Goal: Transaction & Acquisition: Purchase product/service

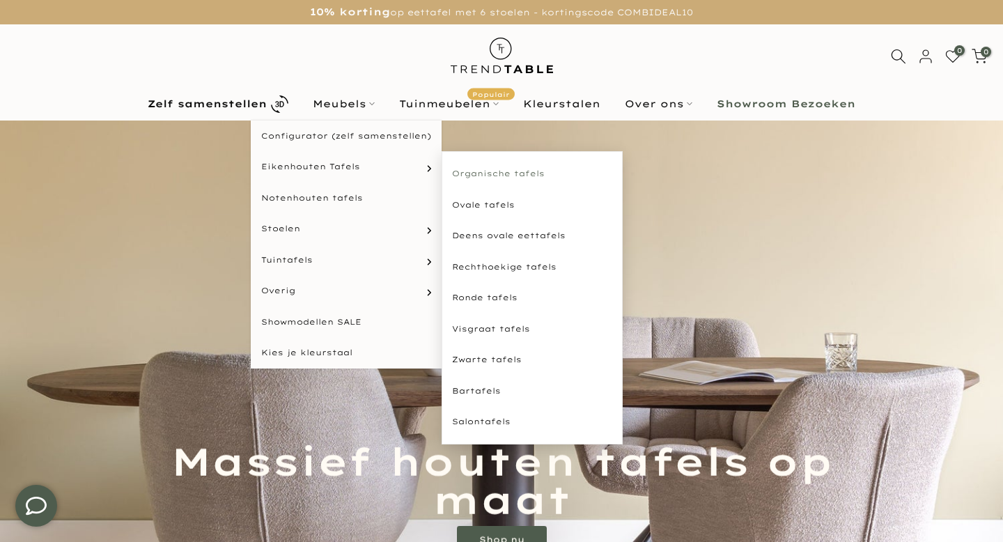
click at [519, 170] on link "Organische tafels" at bounding box center [532, 173] width 181 height 31
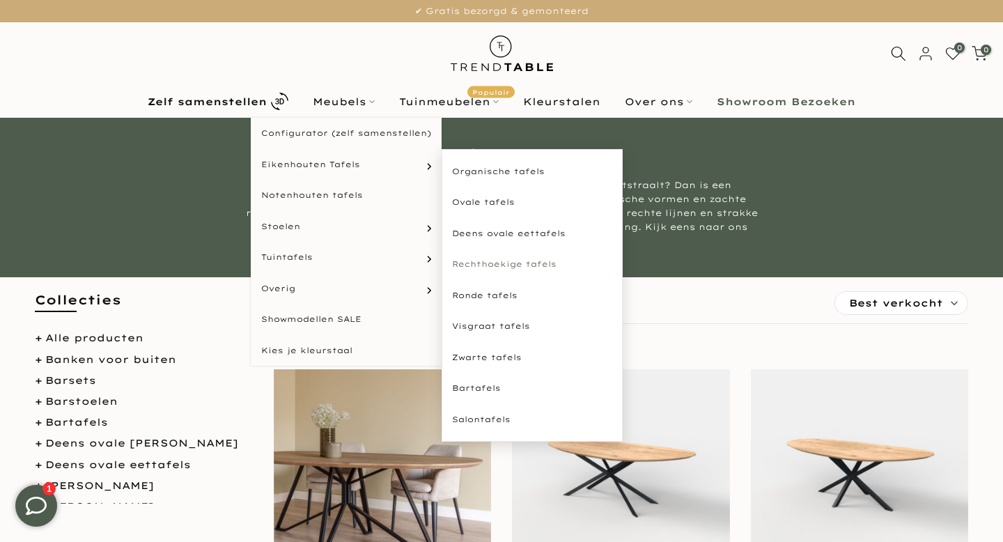
click at [508, 260] on link "Rechthoekige tafels" at bounding box center [532, 264] width 181 height 31
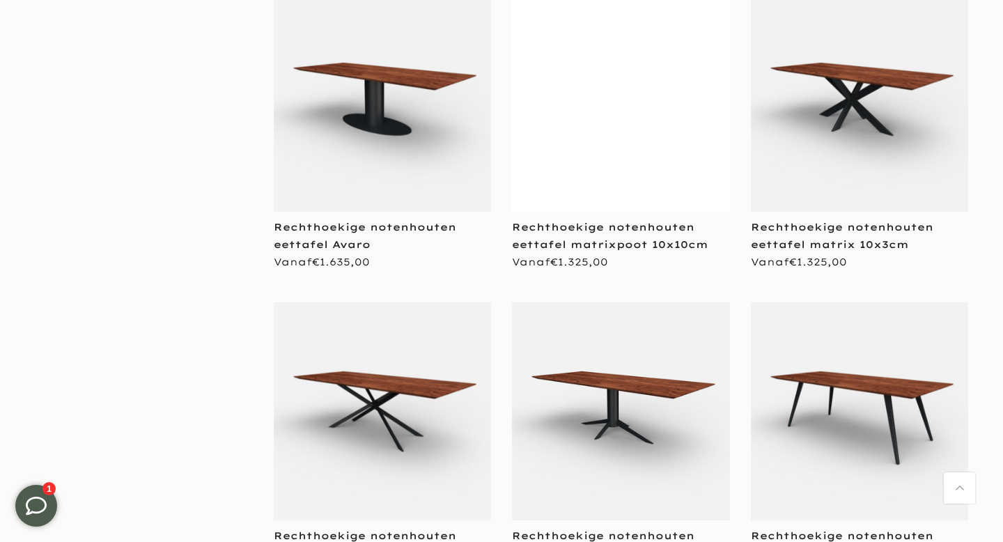
scroll to position [1907, 0]
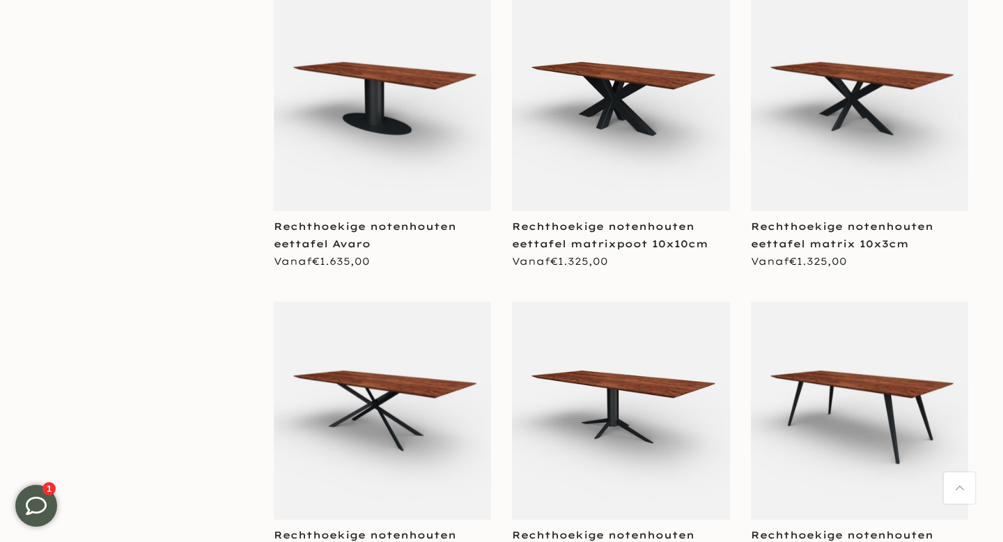
click at [619, 233] on div "Rechthoekige notenhouten eettafel matrixpoot 10x10cm" at bounding box center [621, 235] width 218 height 35
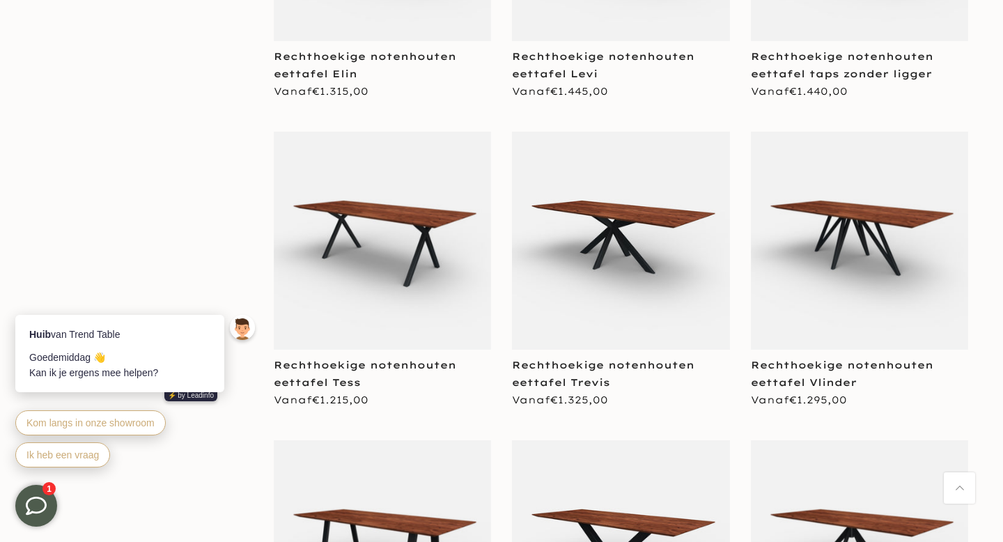
scroll to position [2387, 0]
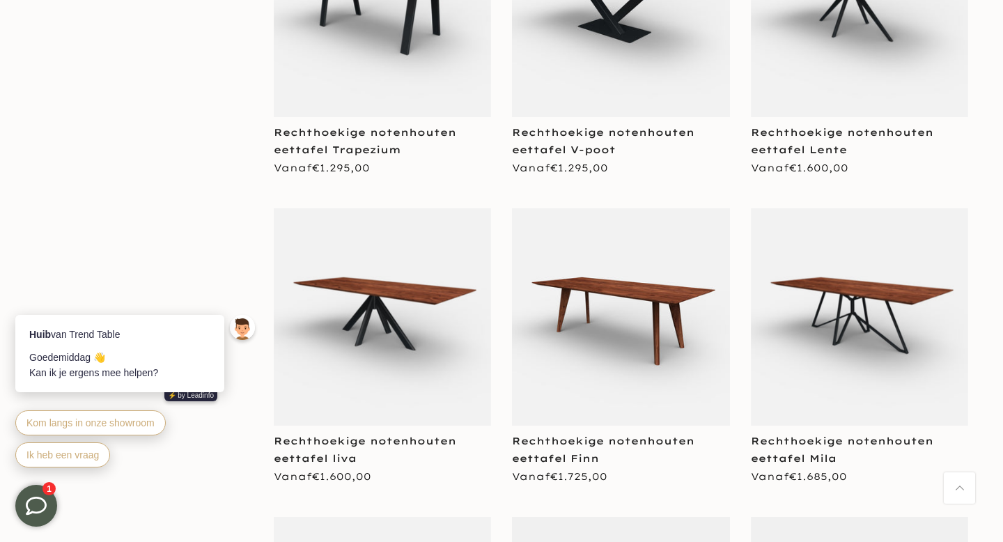
scroll to position [2927, 0]
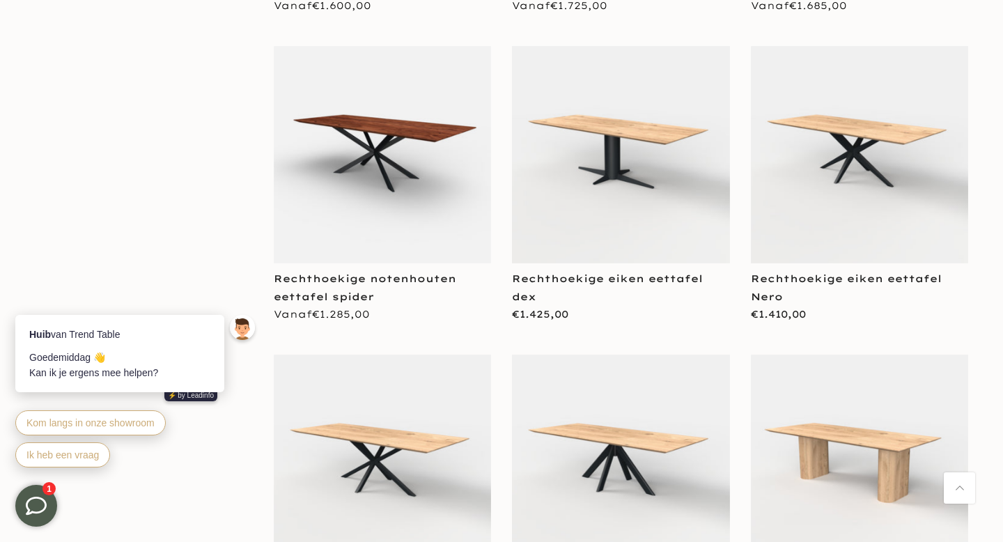
scroll to position [3404, 0]
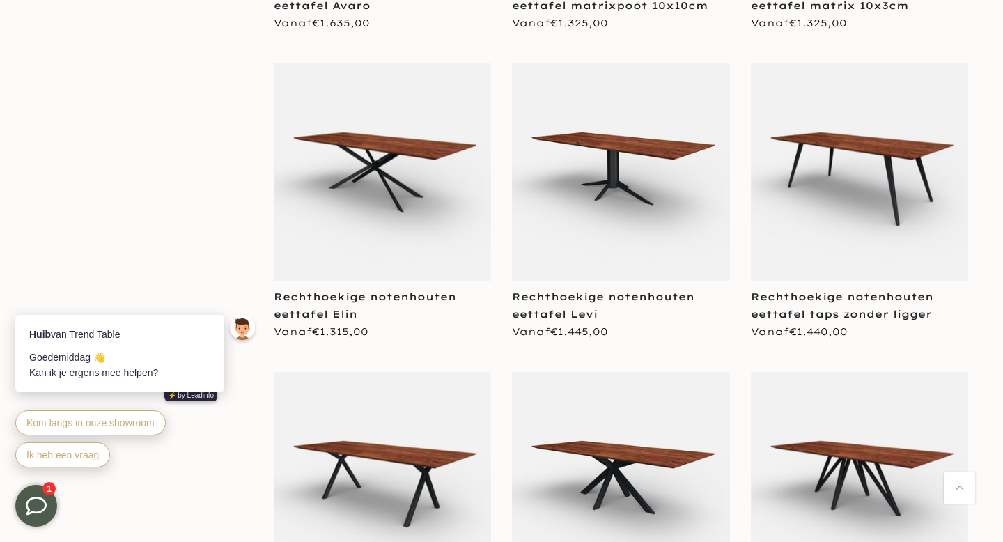
scroll to position [2152, 0]
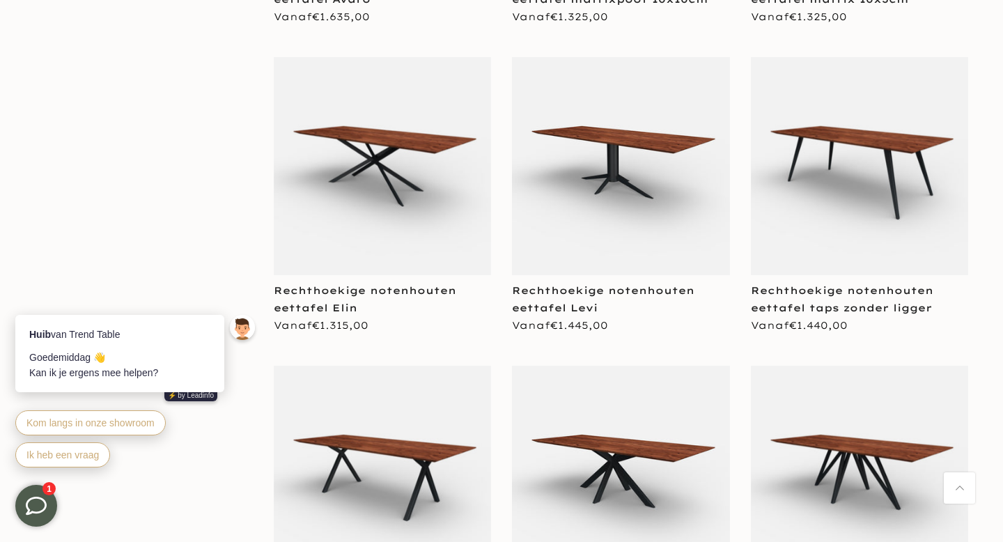
click at [382, 192] on img at bounding box center [383, 166] width 218 height 218
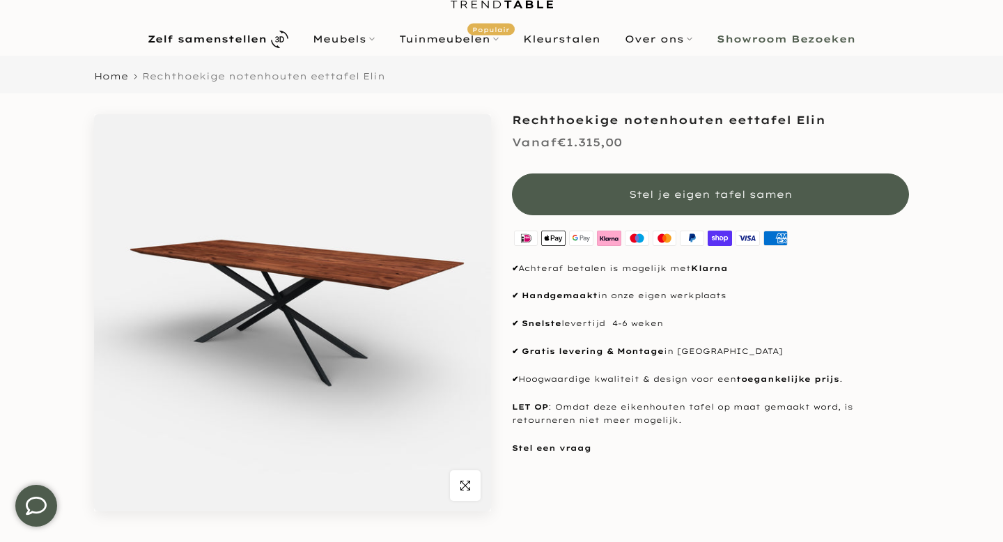
scroll to position [120, 0]
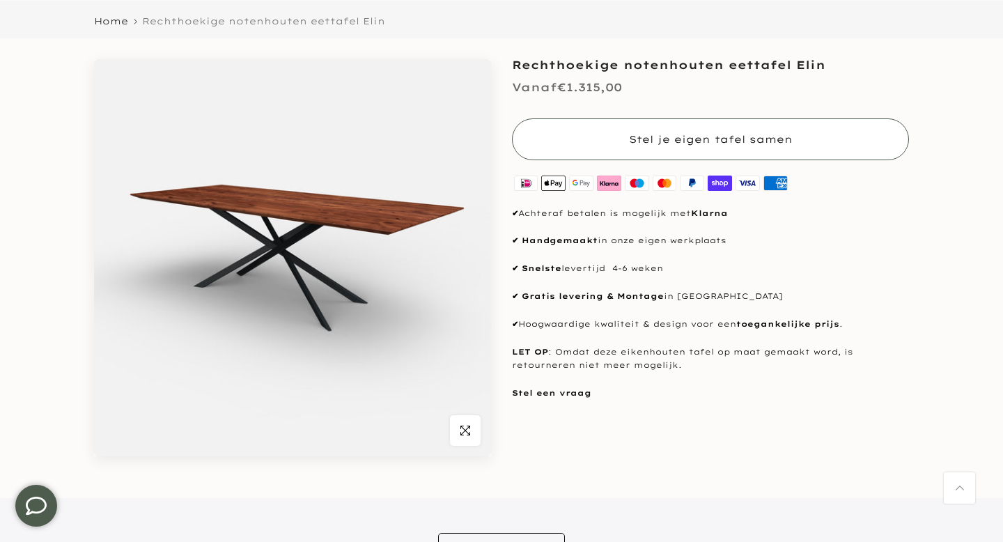
click at [695, 143] on span "Stel je eigen tafel samen" at bounding box center [711, 139] width 164 height 13
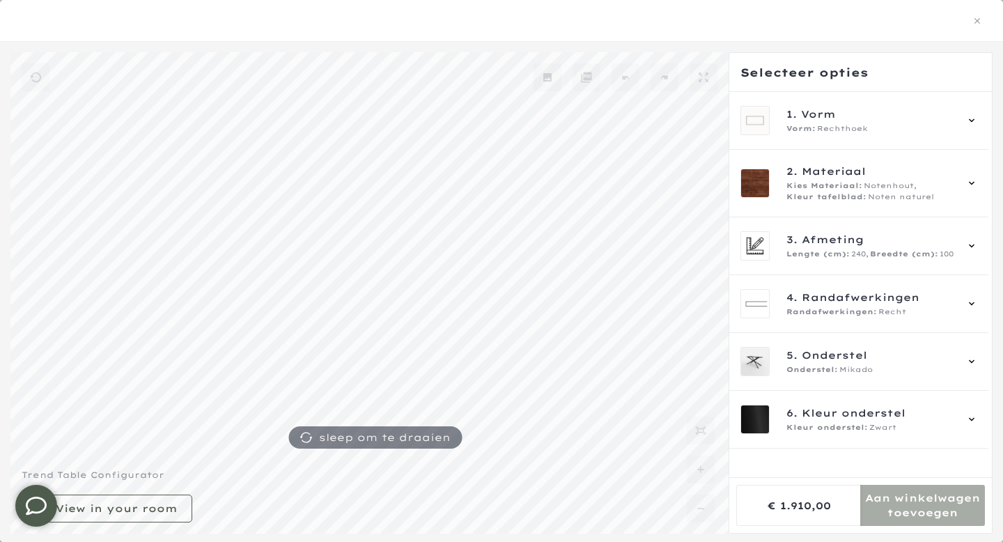
scroll to position [117, 0]
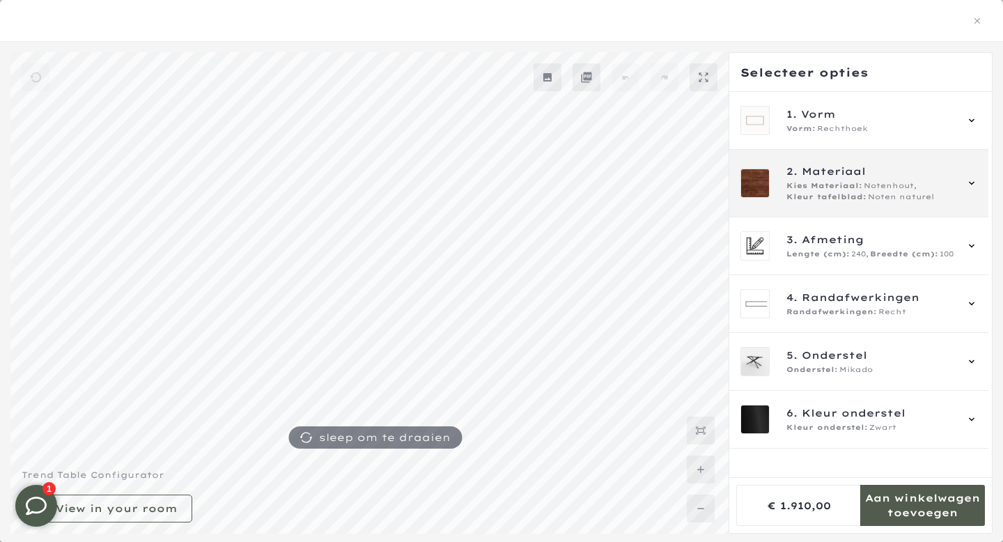
click at [952, 196] on div "Kies Materiaal: Notenhout, Kleur tafelblad: Noten naturel" at bounding box center [870, 191] width 169 height 22
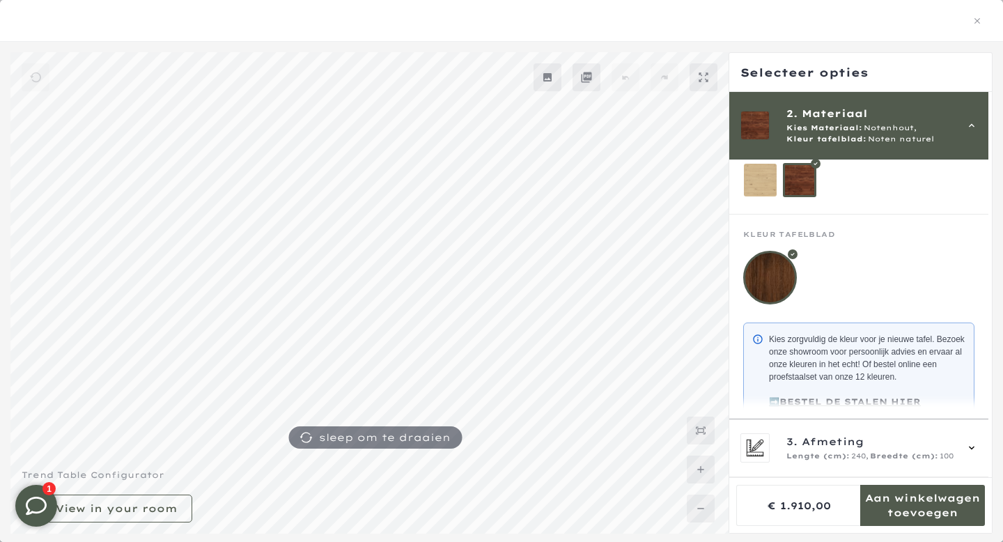
scroll to position [91, 0]
click at [975, 114] on div "2. Materiaal Kies Materiaal: Notenhout, Kleur tafelblad: Noten naturel" at bounding box center [858, 125] width 237 height 39
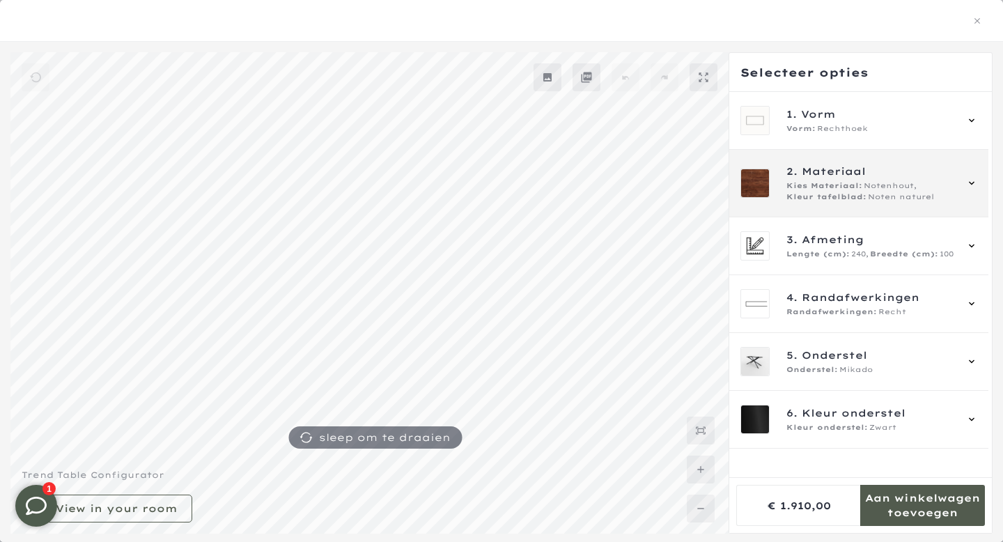
scroll to position [0, 0]
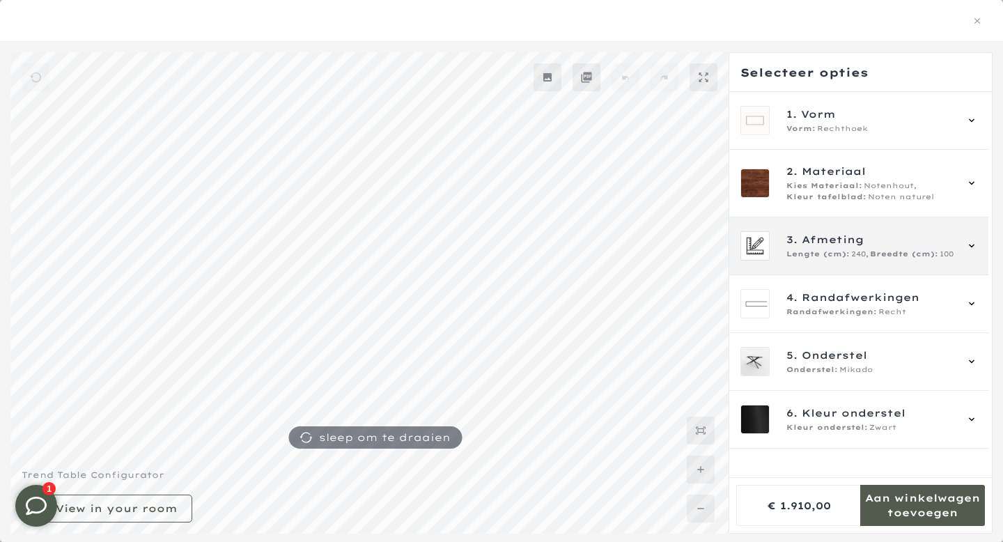
click at [955, 236] on span "3. Afmeting" at bounding box center [870, 239] width 169 height 15
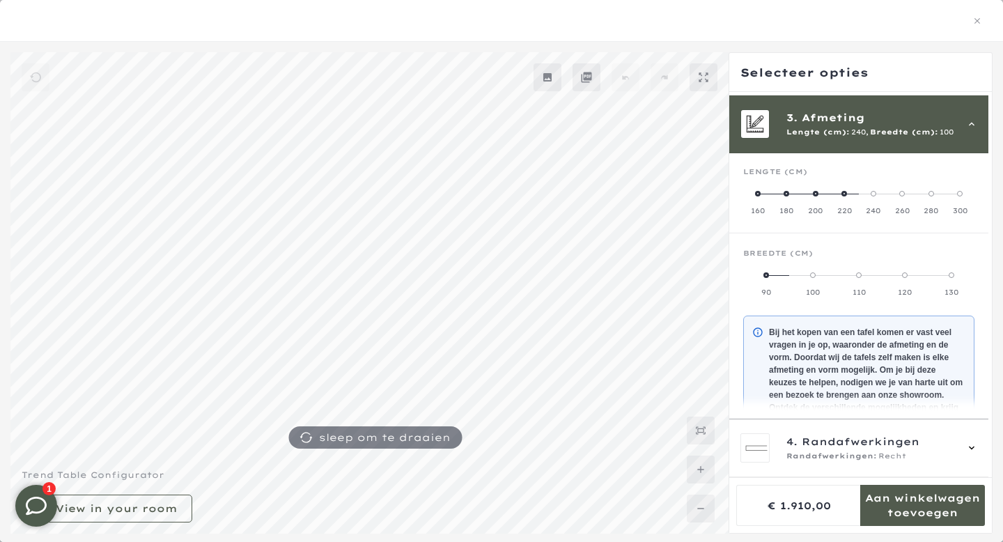
scroll to position [125, 0]
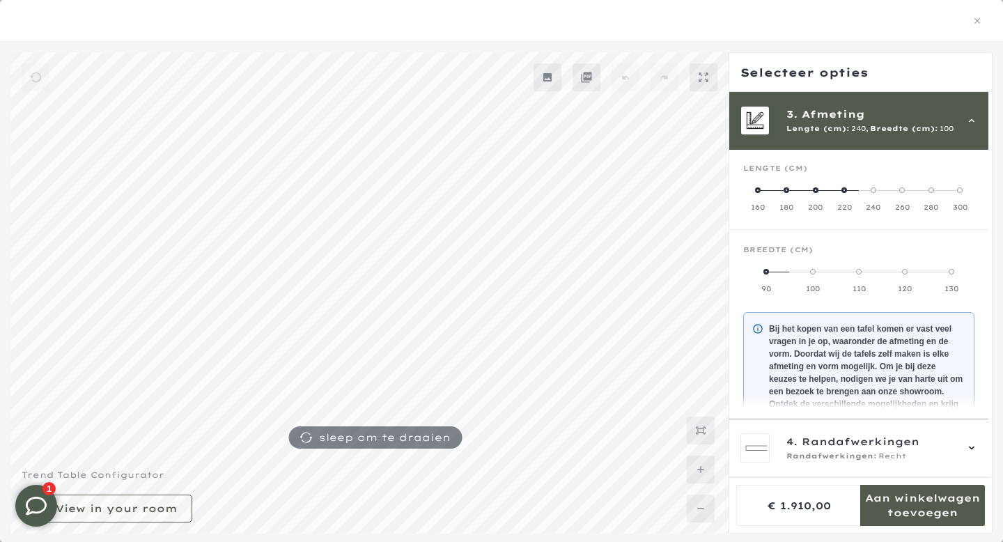
click at [934, 190] on span at bounding box center [931, 190] width 6 height 6
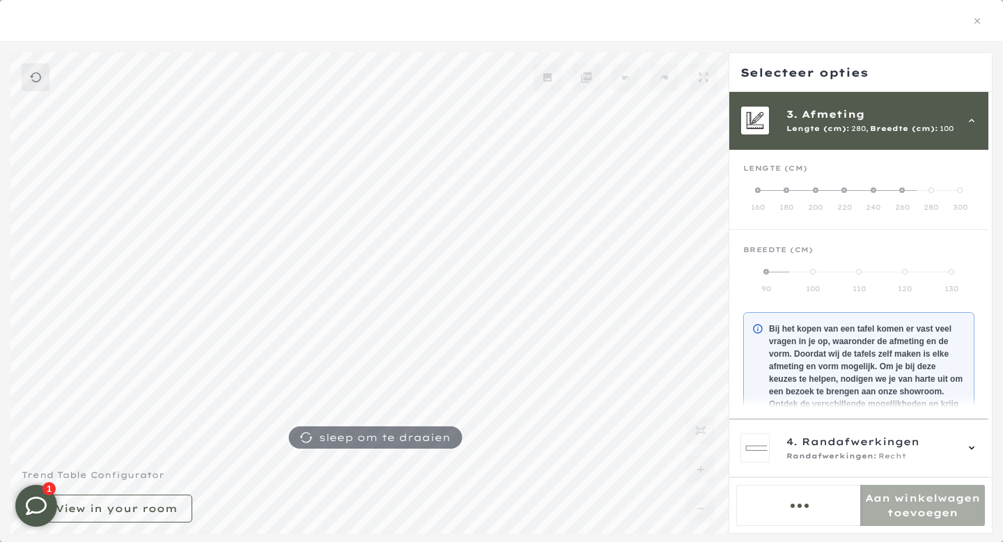
scroll to position [117, 0]
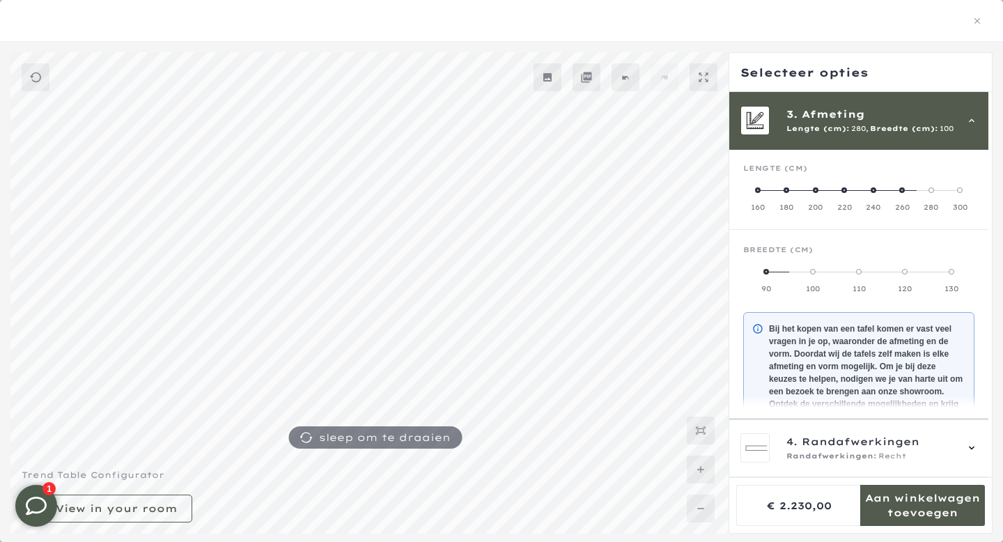
click at [861, 272] on span at bounding box center [859, 272] width 6 height 6
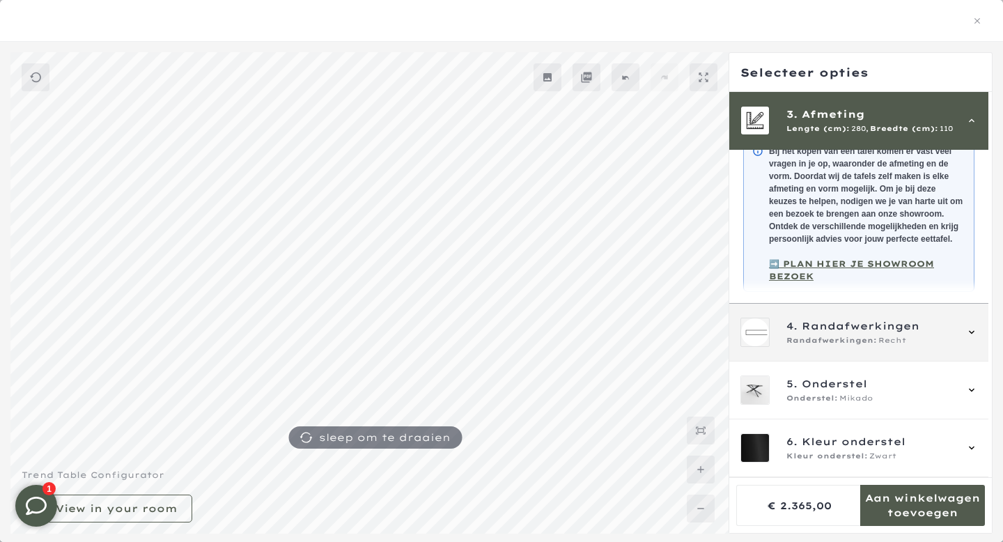
click at [950, 335] on div "Randafwerkingen: Recht" at bounding box center [870, 340] width 169 height 11
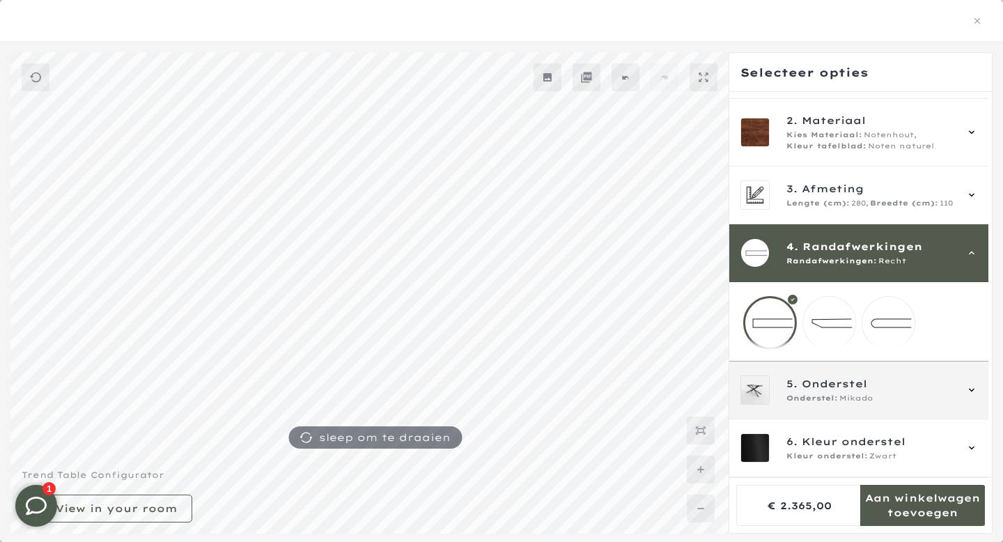
scroll to position [117, 0]
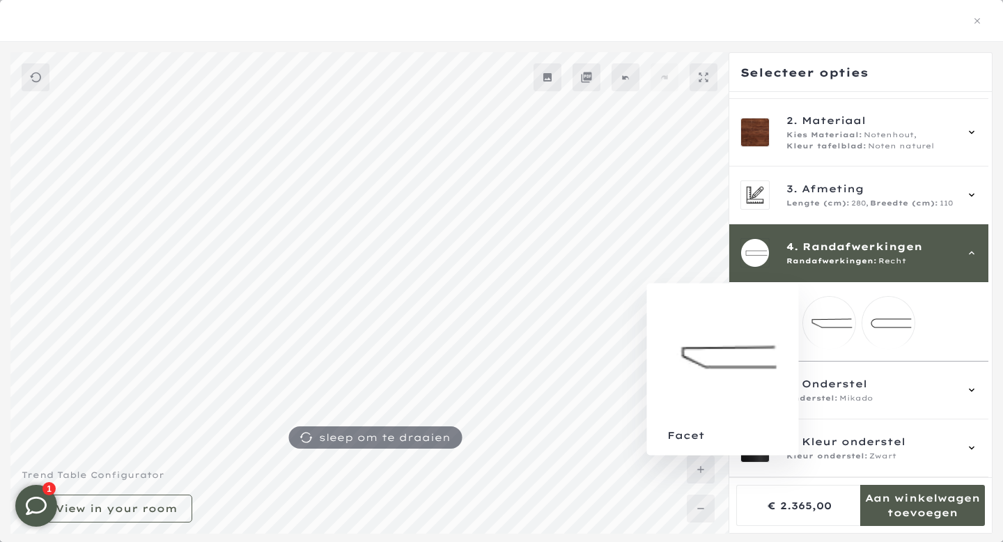
click at [836, 315] on mmq-loader at bounding box center [829, 323] width 52 height 52
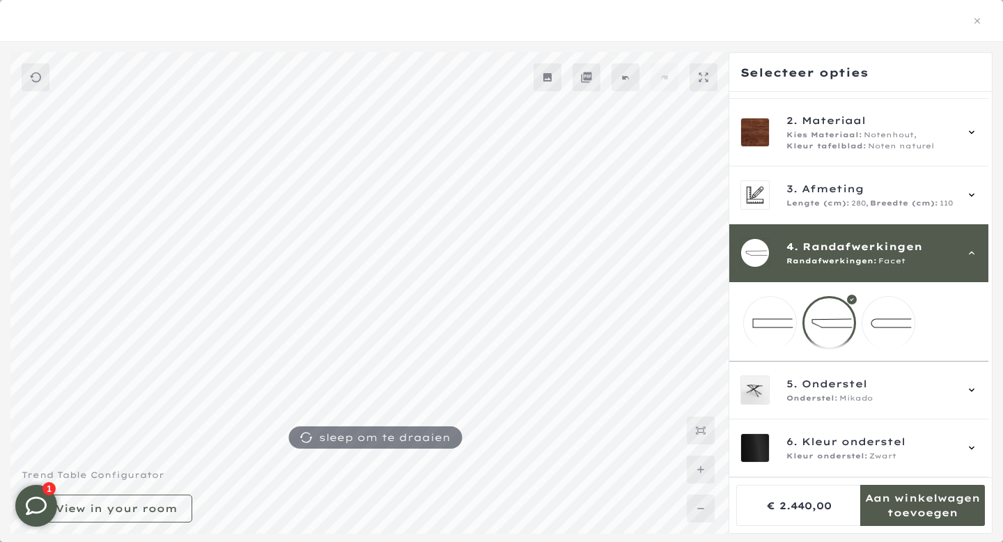
scroll to position [225, 0]
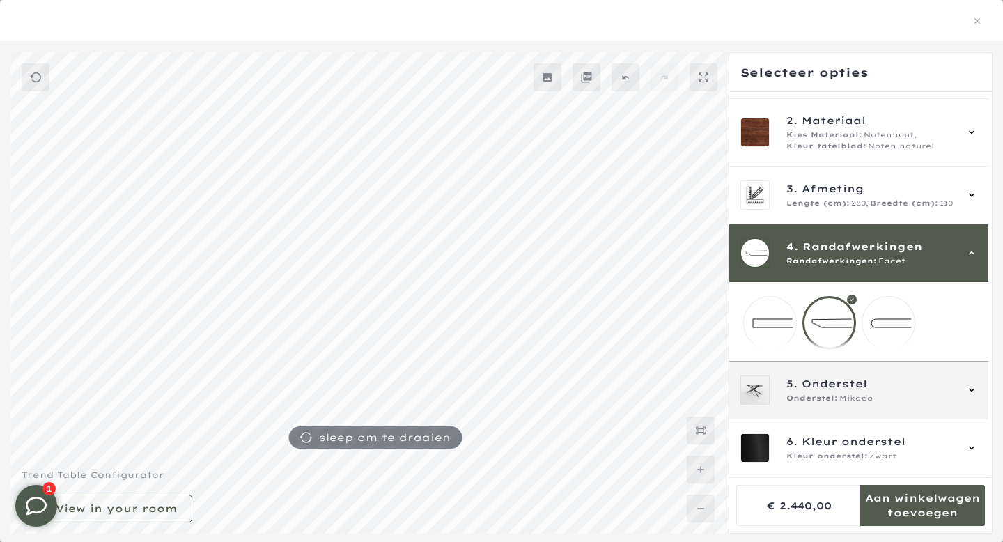
click at [947, 387] on span "5. Onderstel" at bounding box center [870, 383] width 169 height 15
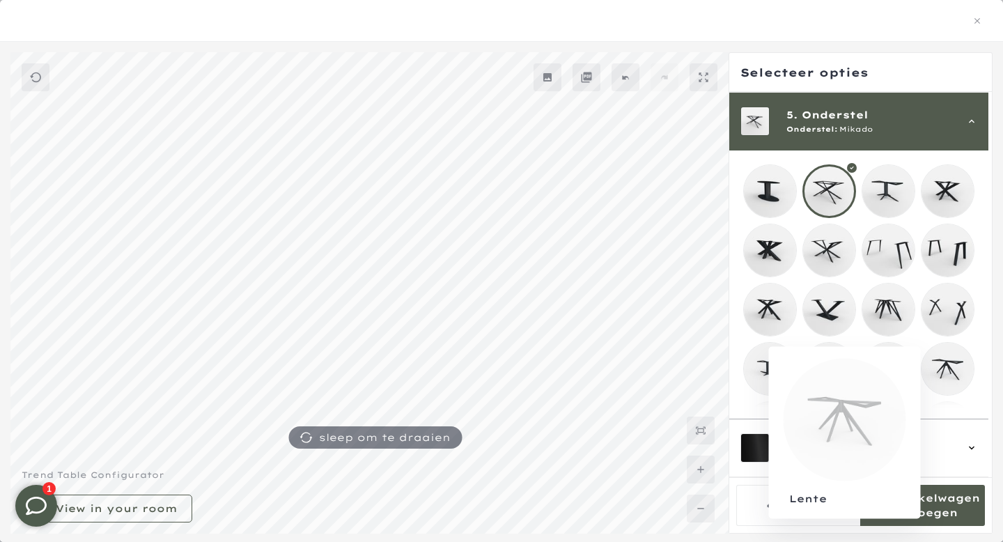
scroll to position [241, 0]
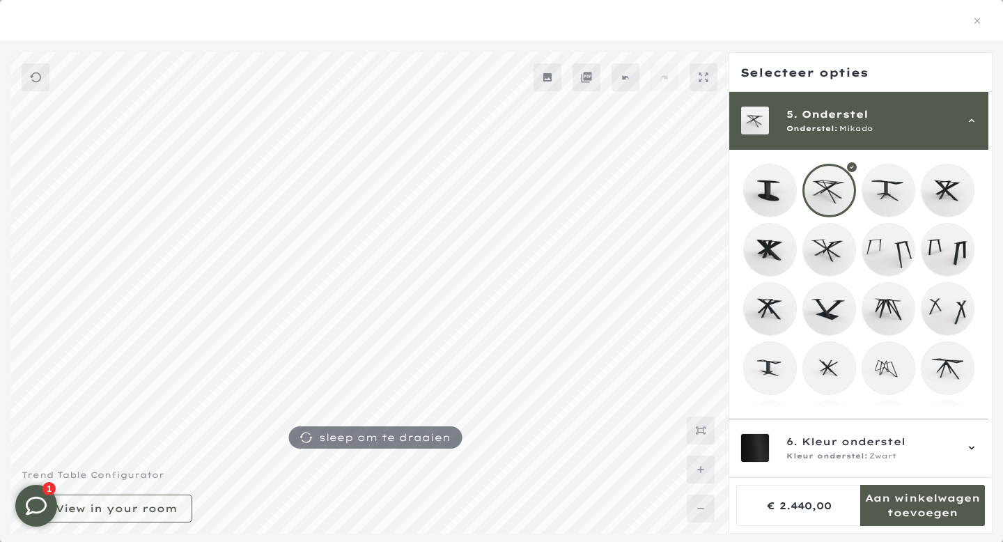
click at [951, 311] on mmq-loader at bounding box center [947, 309] width 52 height 52
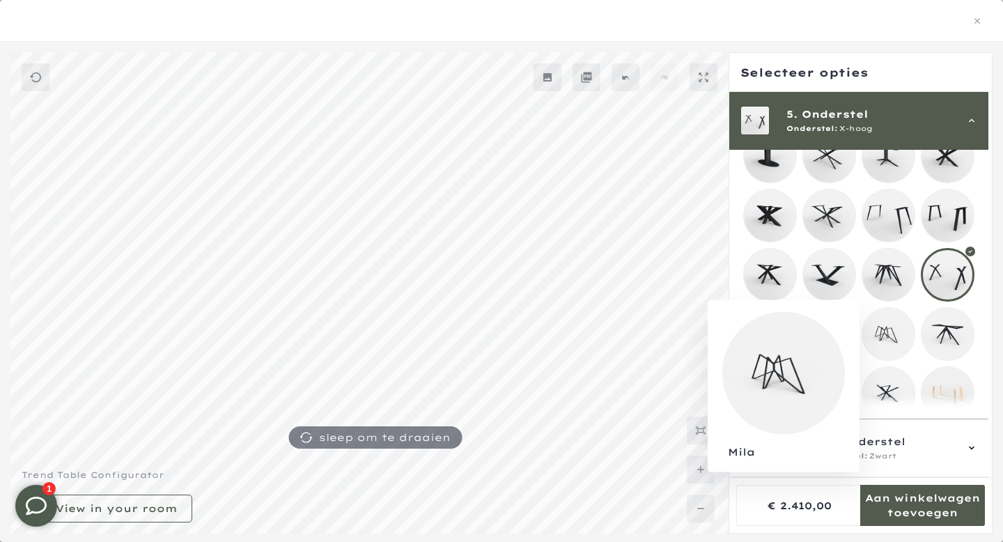
scroll to position [307, 0]
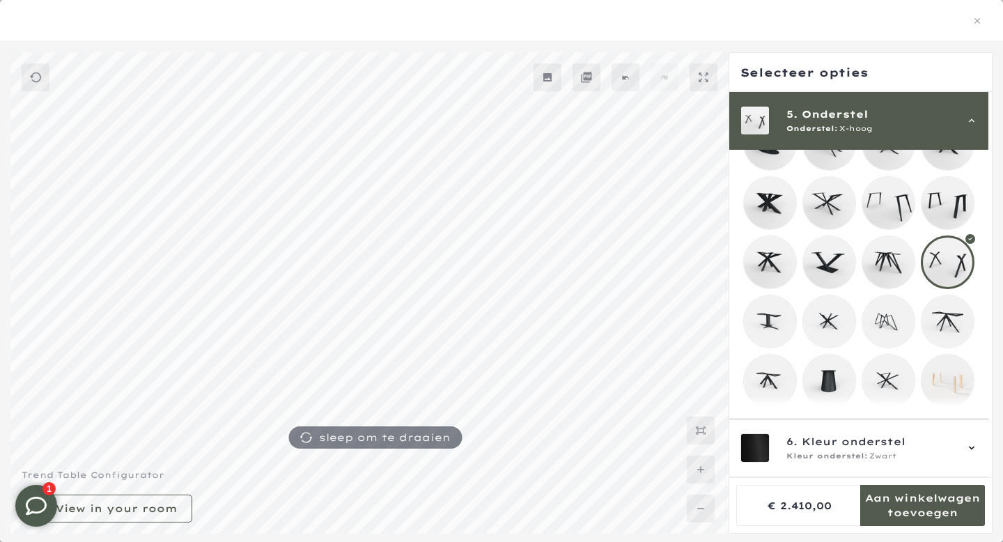
click at [900, 368] on mmq-loader at bounding box center [888, 380] width 52 height 52
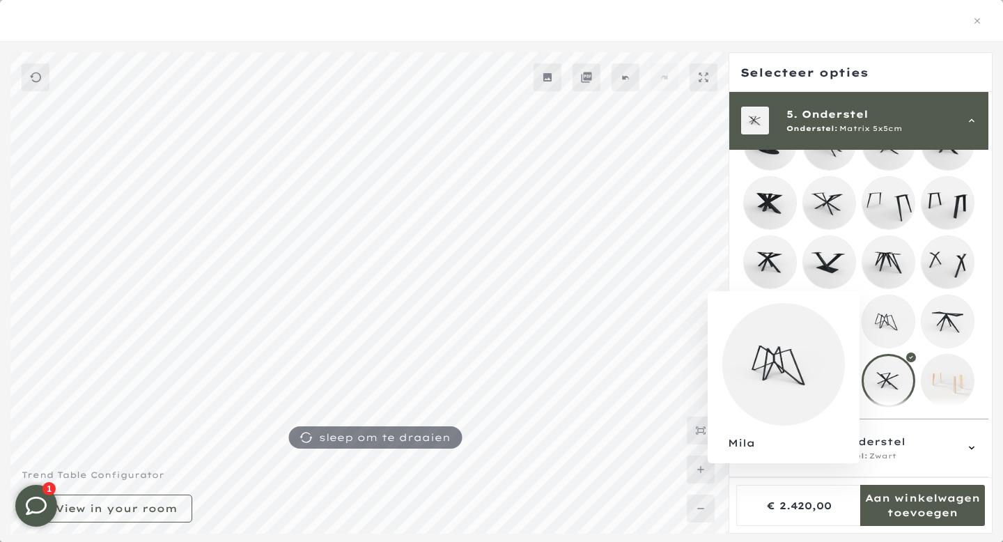
scroll to position [397, 0]
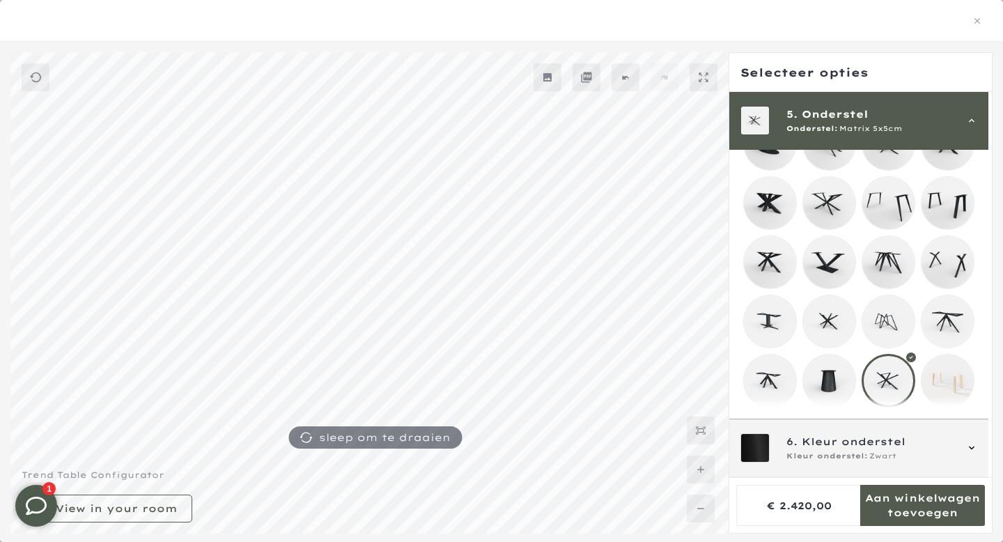
click at [925, 439] on span "6. Kleur onderstel" at bounding box center [870, 441] width 169 height 15
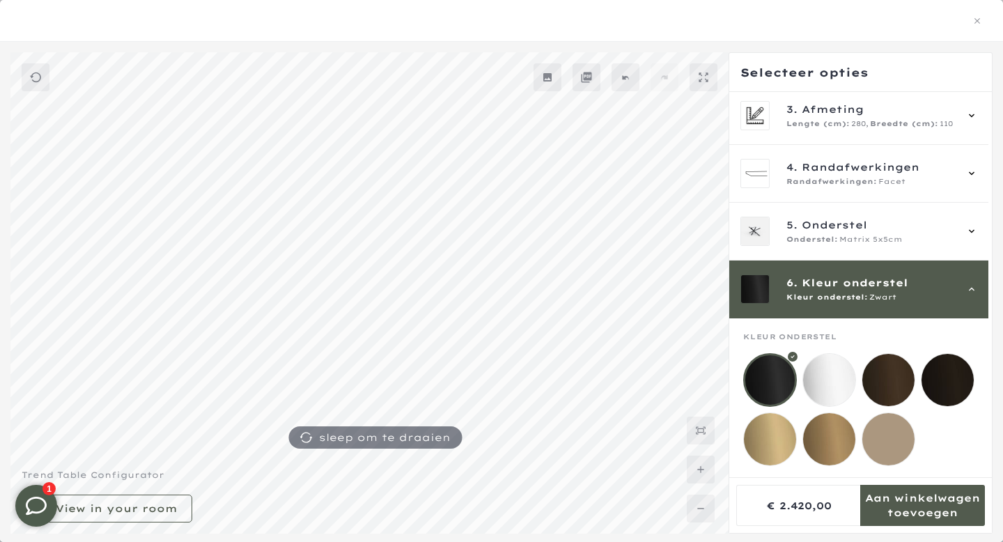
scroll to position [428, 0]
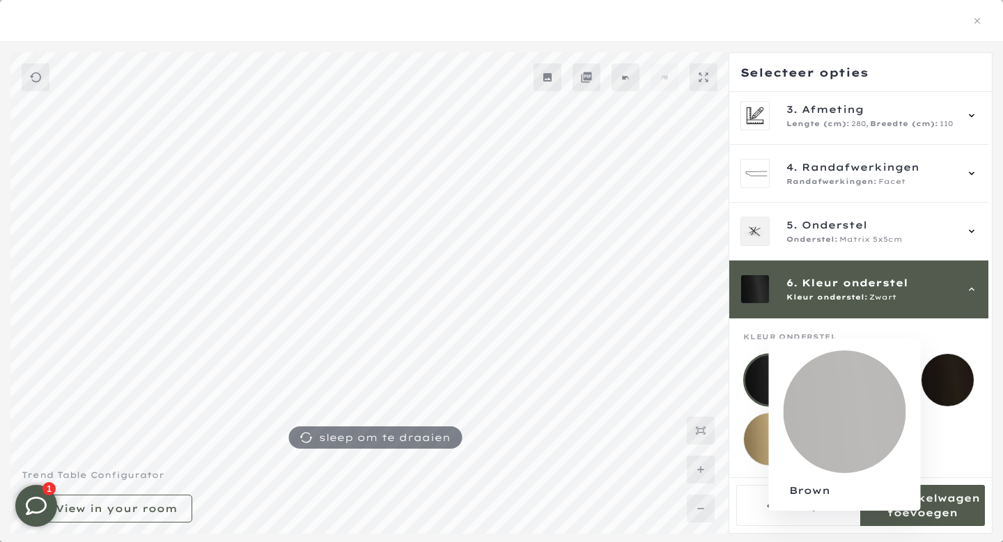
click at [947, 364] on mmq-loader at bounding box center [947, 380] width 52 height 52
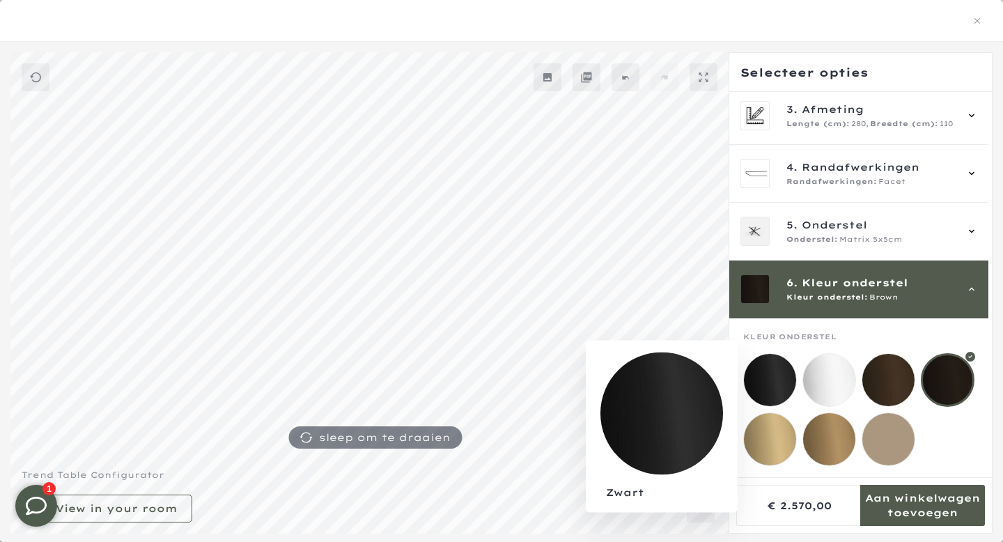
scroll to position [430, 0]
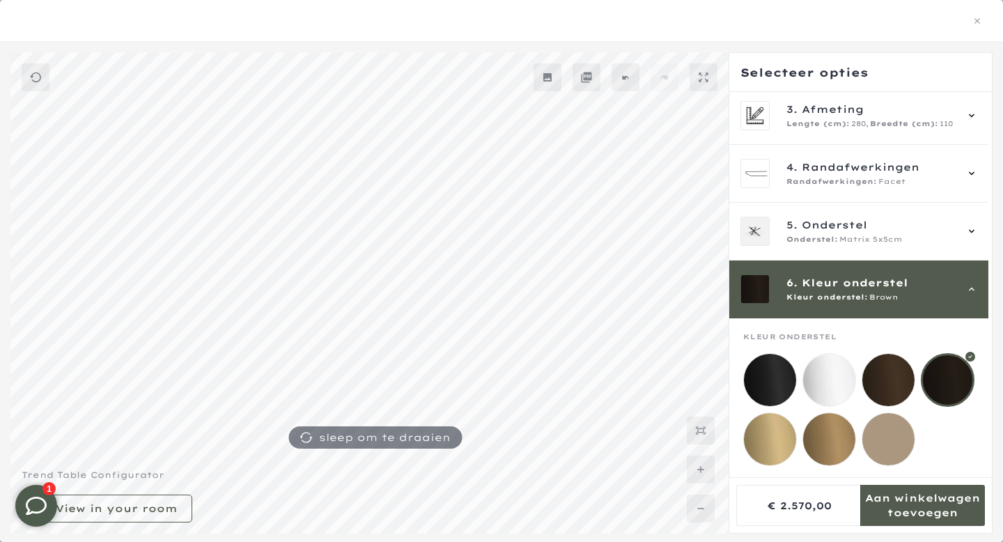
click at [976, 283] on icon at bounding box center [971, 288] width 11 height 11
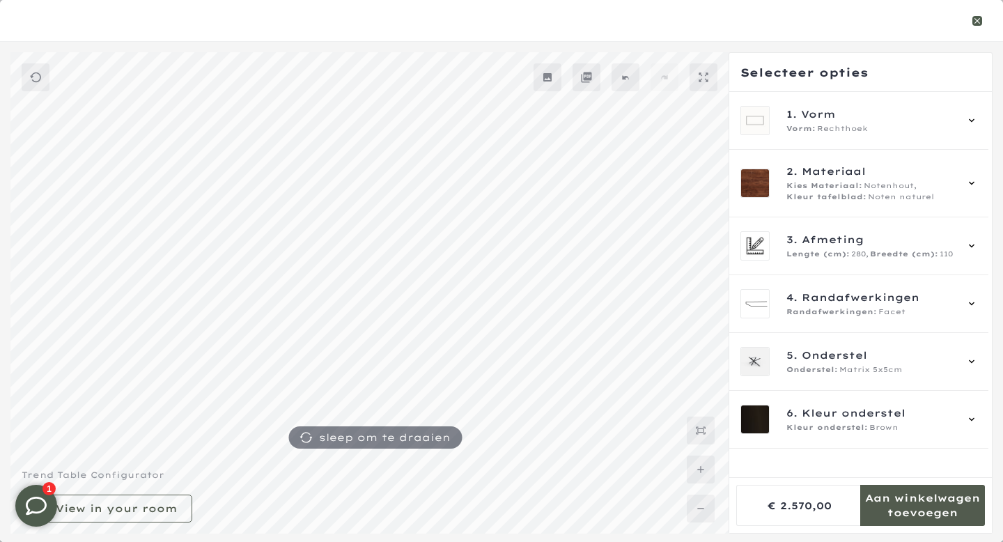
scroll to position [561, 0]
click at [978, 18] on icon "button" at bounding box center [977, 21] width 6 height 6
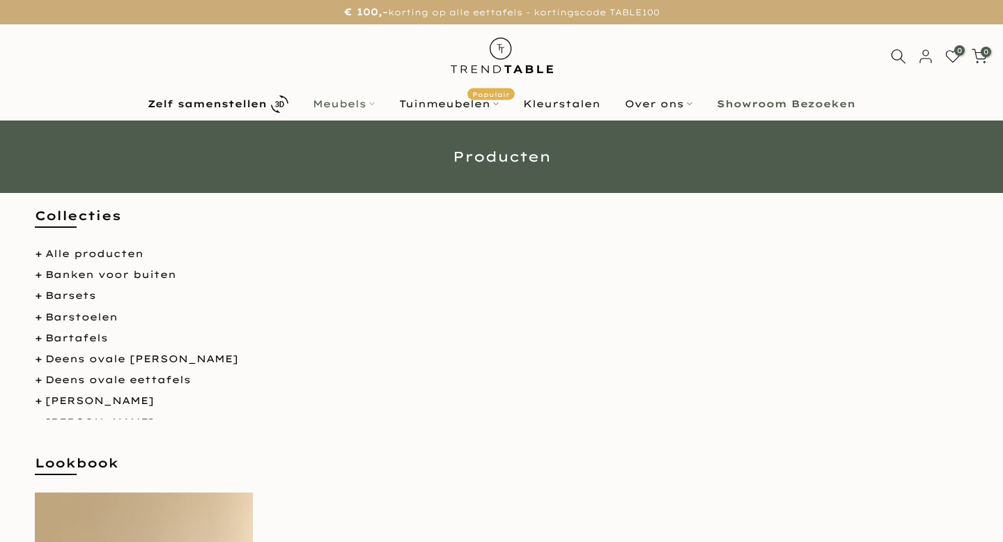
click at [359, 101] on link "Meubels" at bounding box center [344, 103] width 86 height 17
